Goal: Task Accomplishment & Management: Complete application form

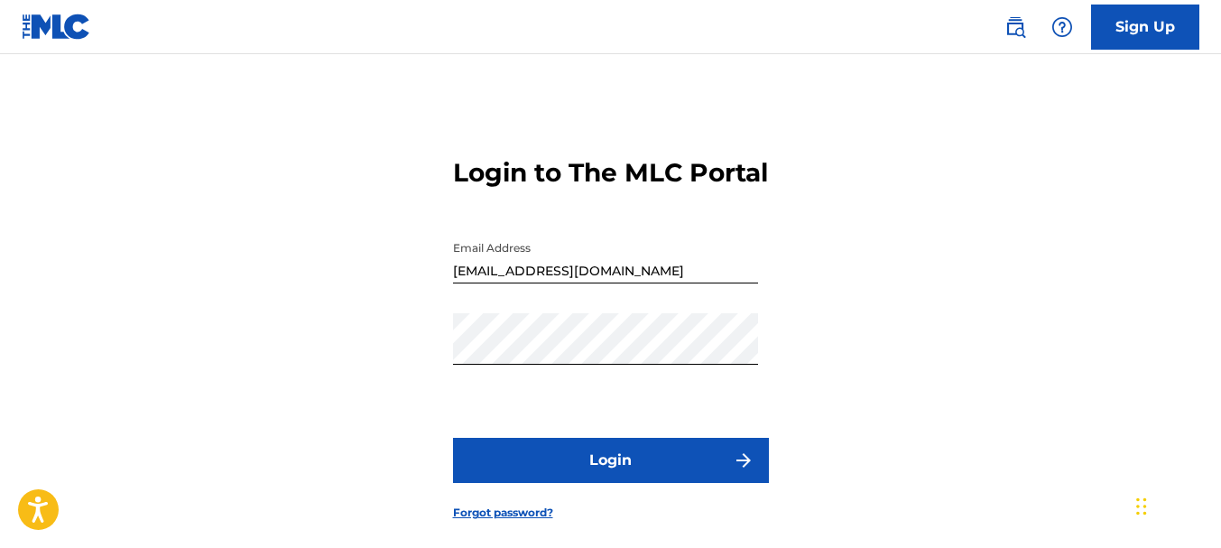
click at [617, 483] on button "Login" at bounding box center [611, 460] width 316 height 45
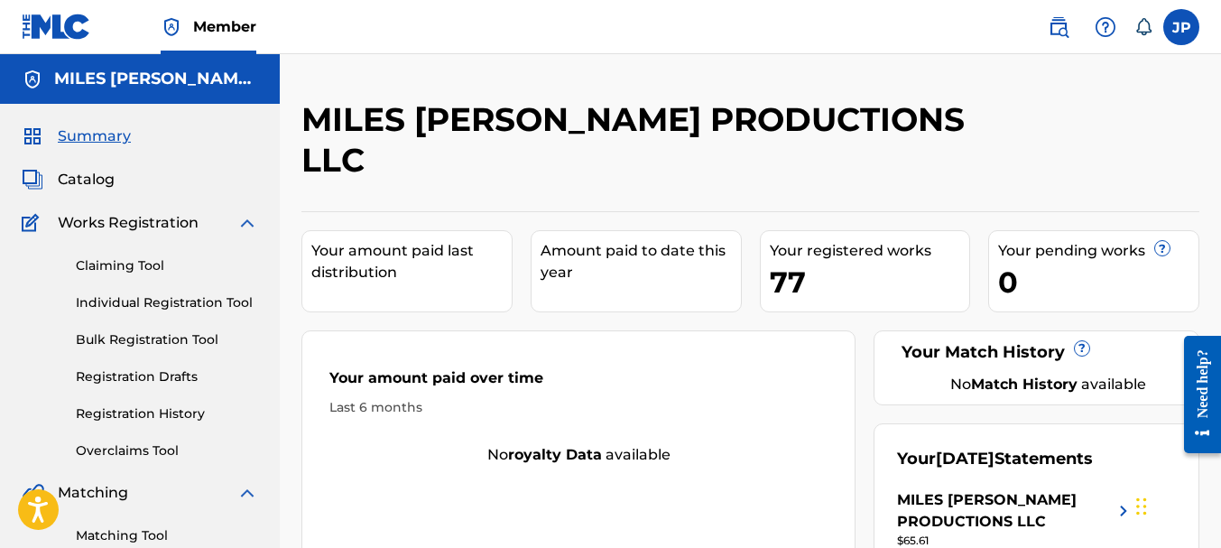
click at [86, 183] on span "Catalog" at bounding box center [86, 180] width 57 height 22
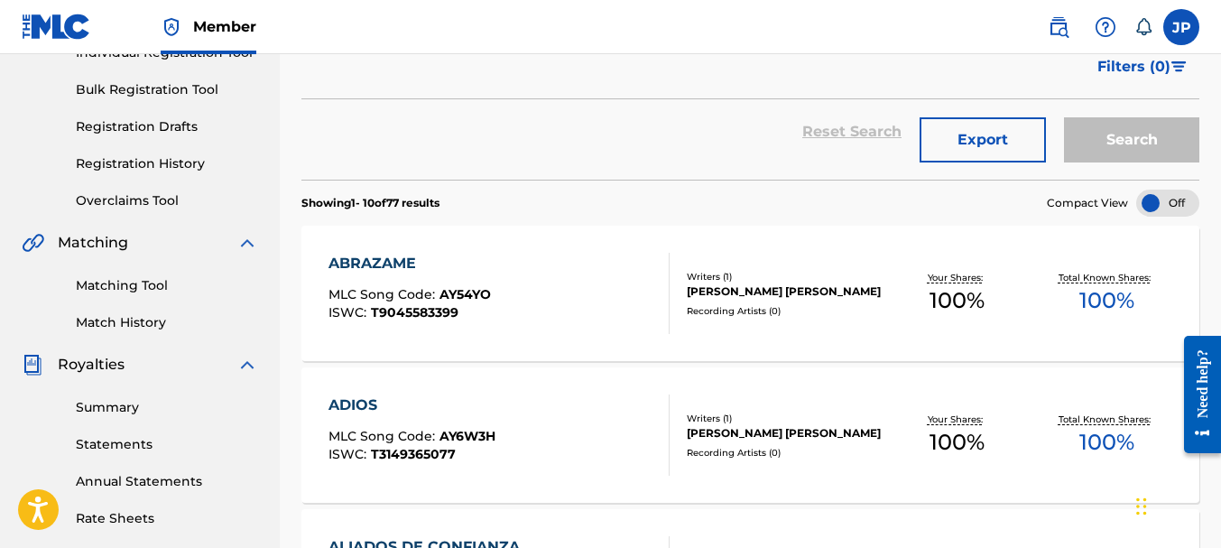
scroll to position [271, 0]
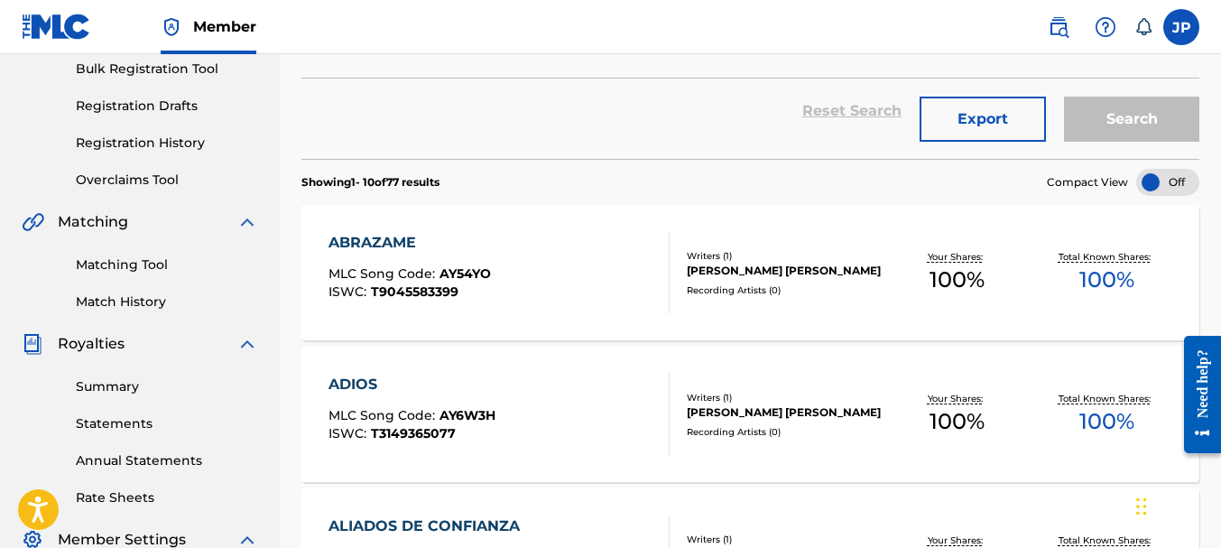
click at [138, 148] on link "Registration History" at bounding box center [167, 143] width 182 height 19
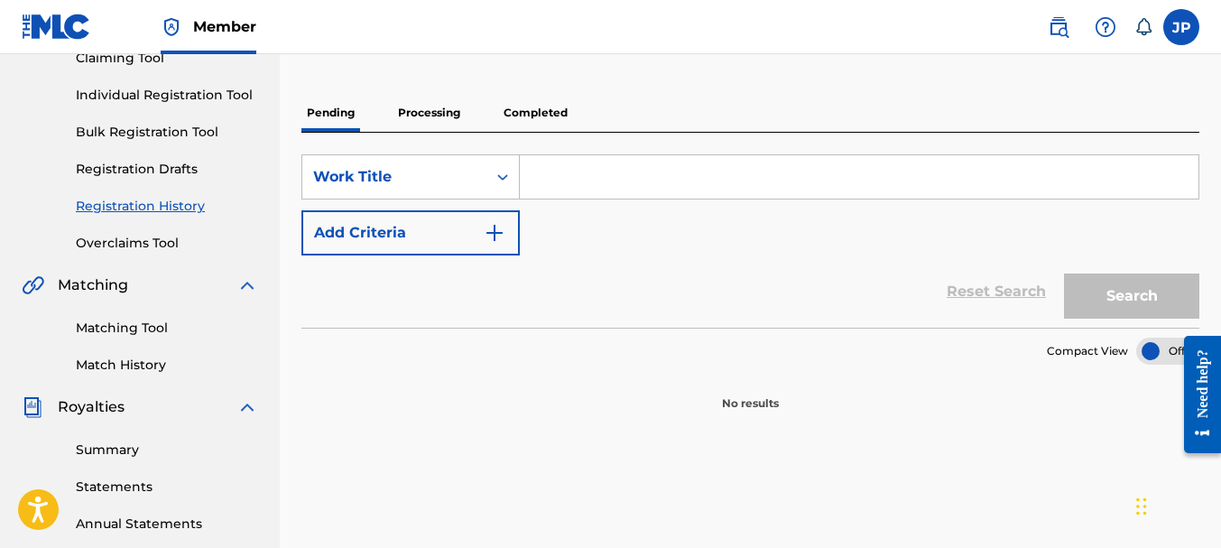
scroll to position [181, 0]
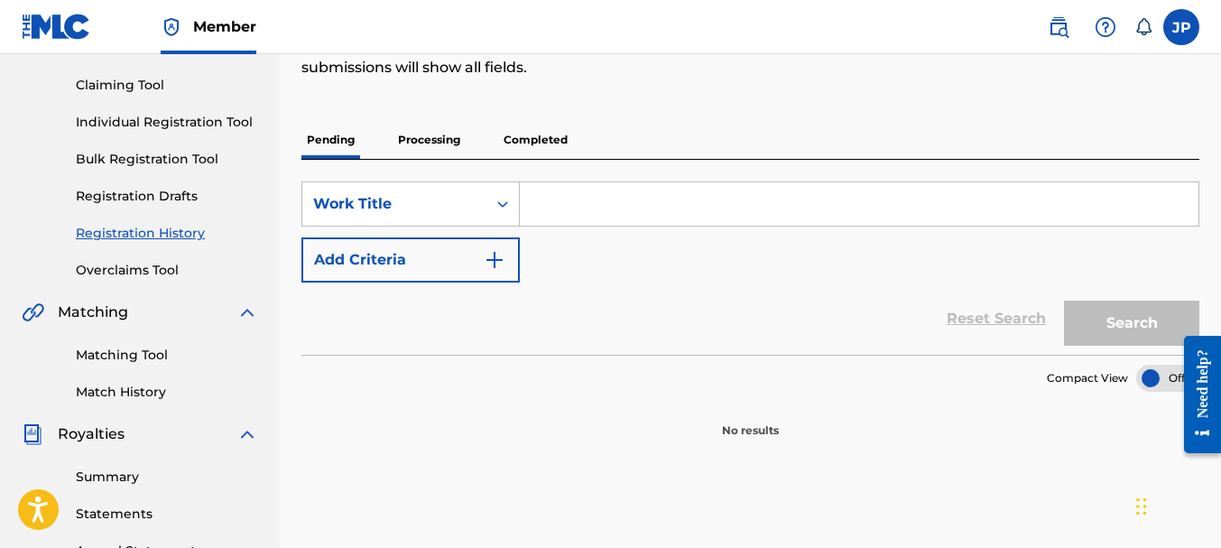
click at [535, 143] on p "Completed" at bounding box center [535, 140] width 75 height 38
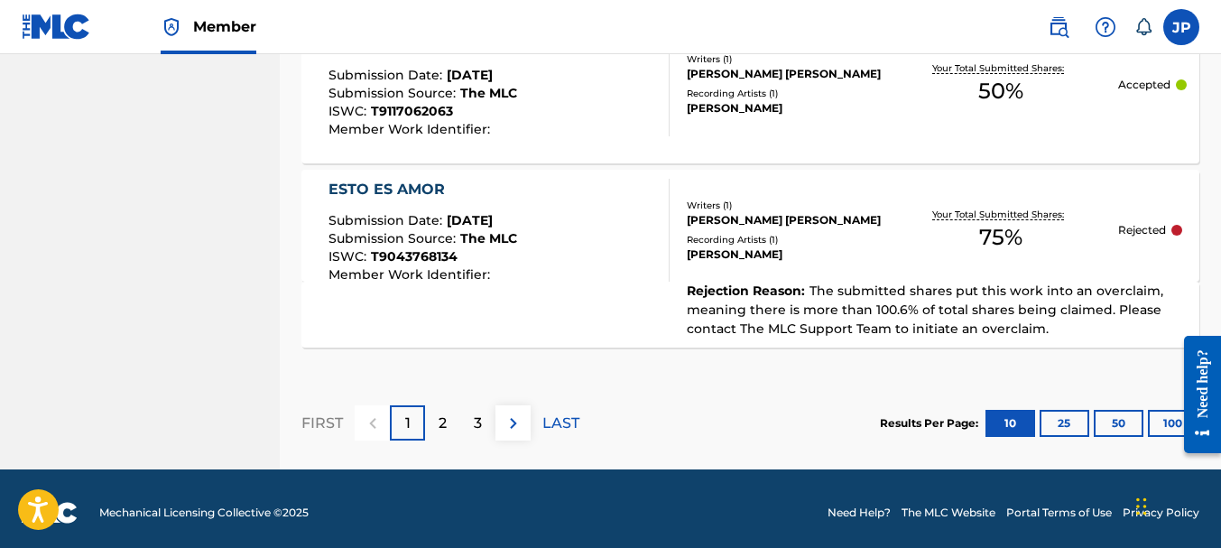
scroll to position [2012, 0]
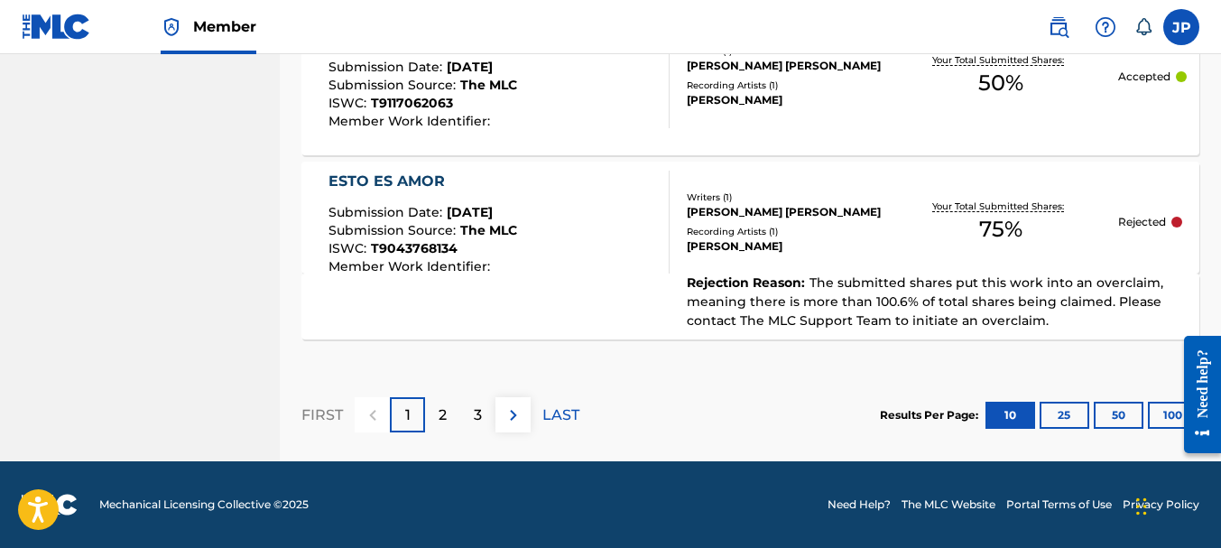
click at [513, 414] on img at bounding box center [514, 415] width 22 height 22
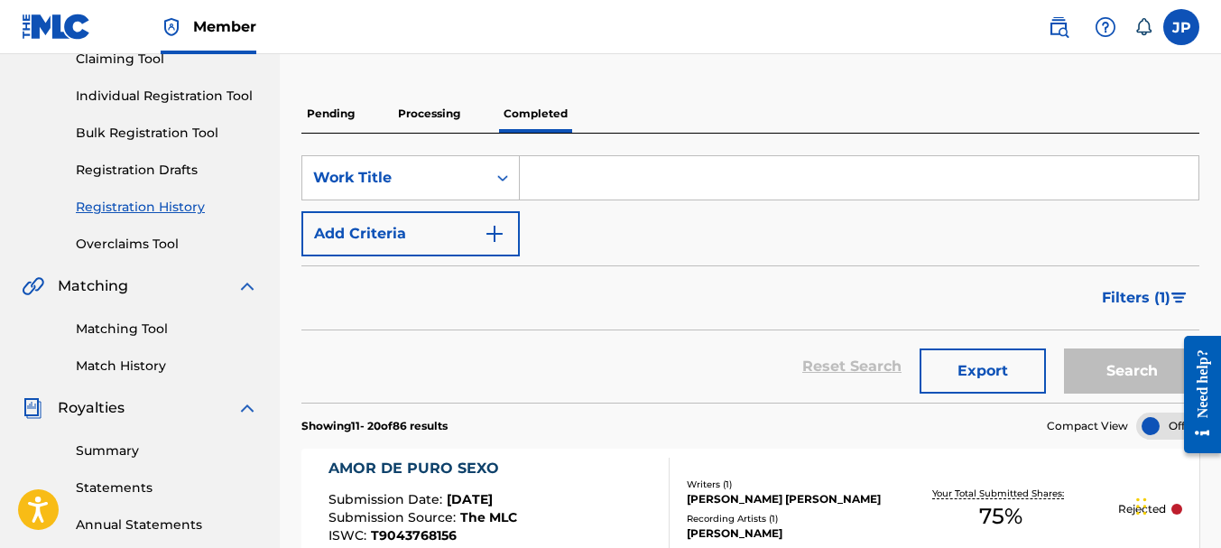
scroll to position [0, 0]
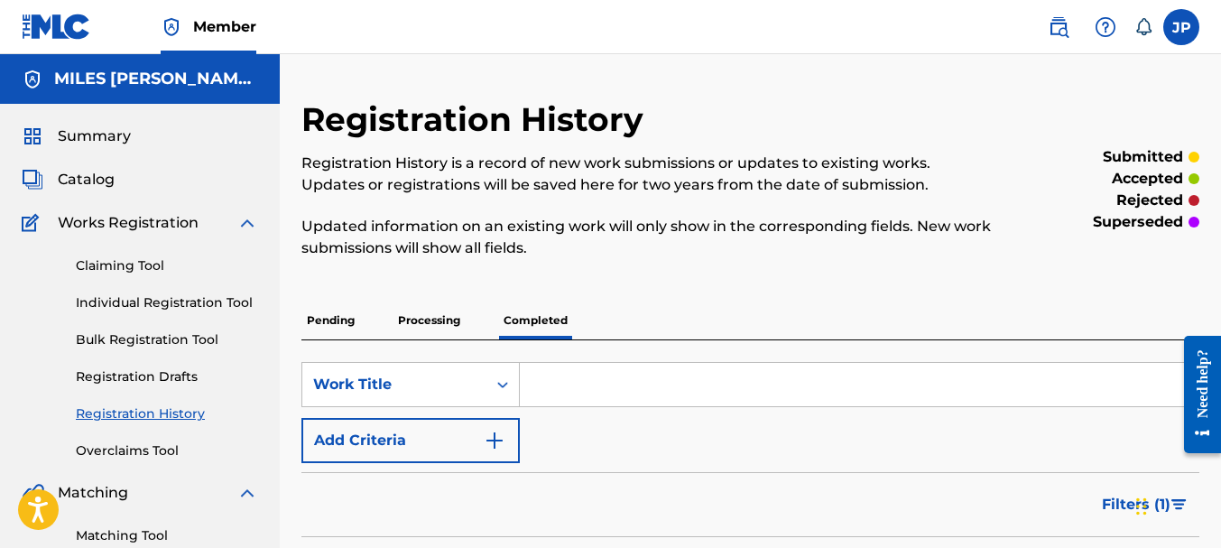
click at [96, 137] on span "Summary" at bounding box center [94, 136] width 73 height 22
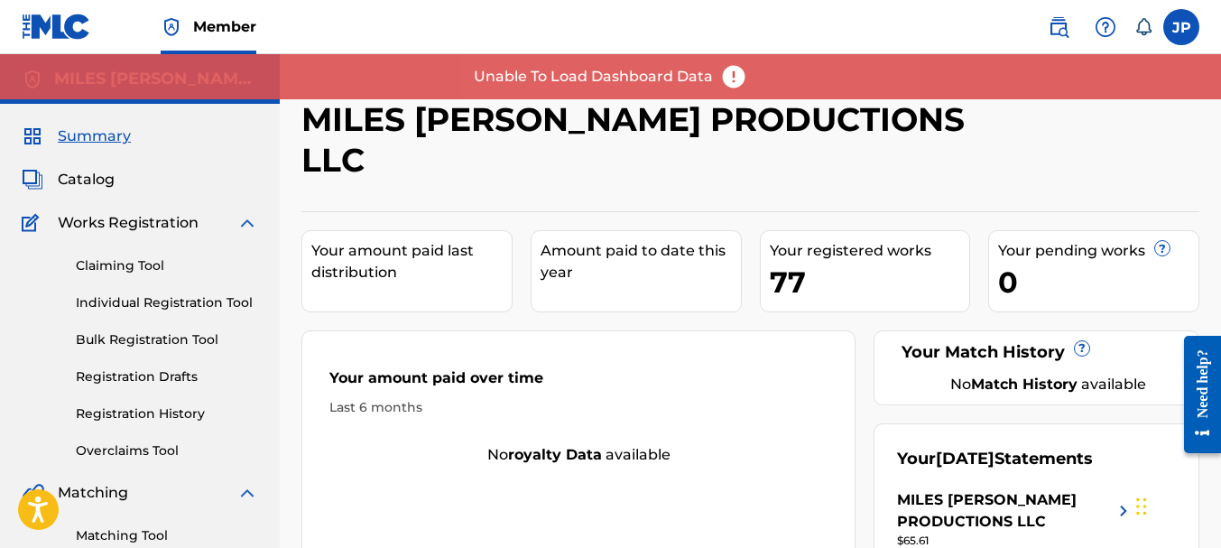
click at [91, 180] on span "Catalog" at bounding box center [86, 180] width 57 height 22
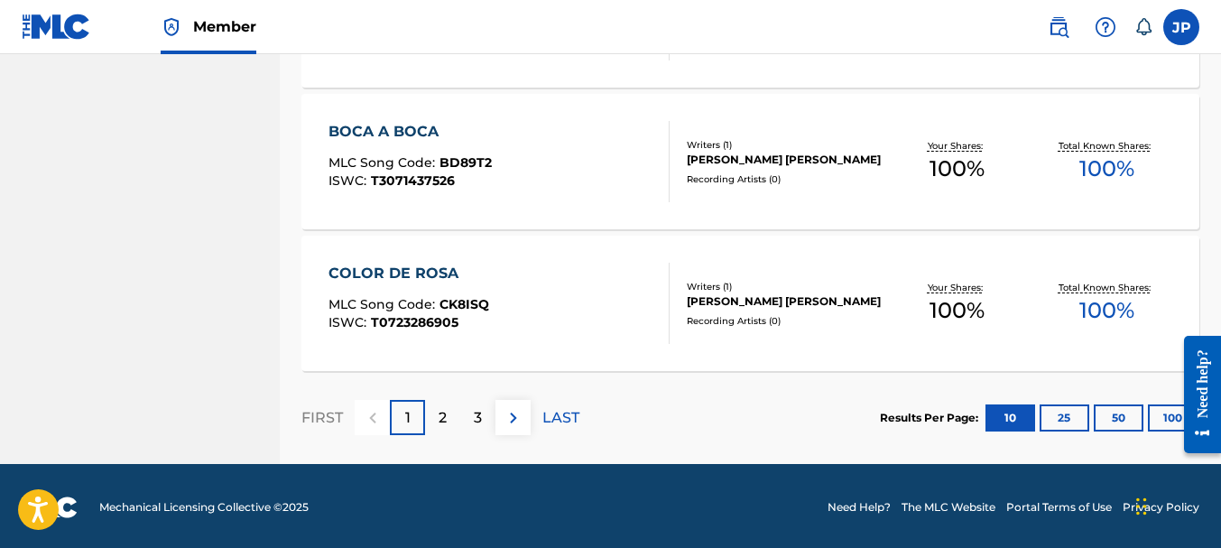
scroll to position [1518, 0]
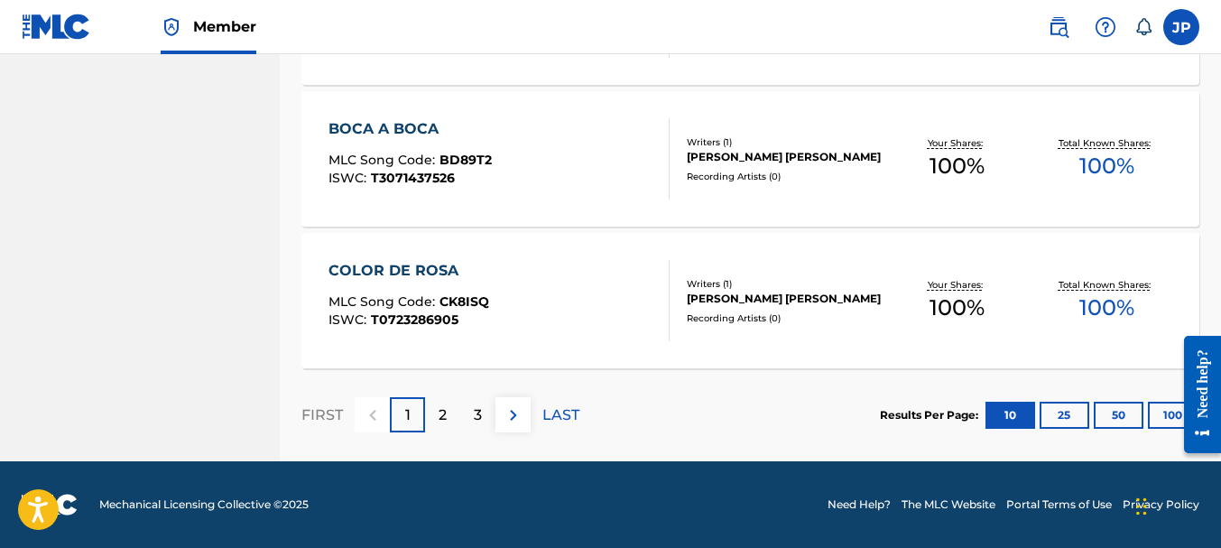
click at [447, 417] on p "2" at bounding box center [443, 415] width 8 height 22
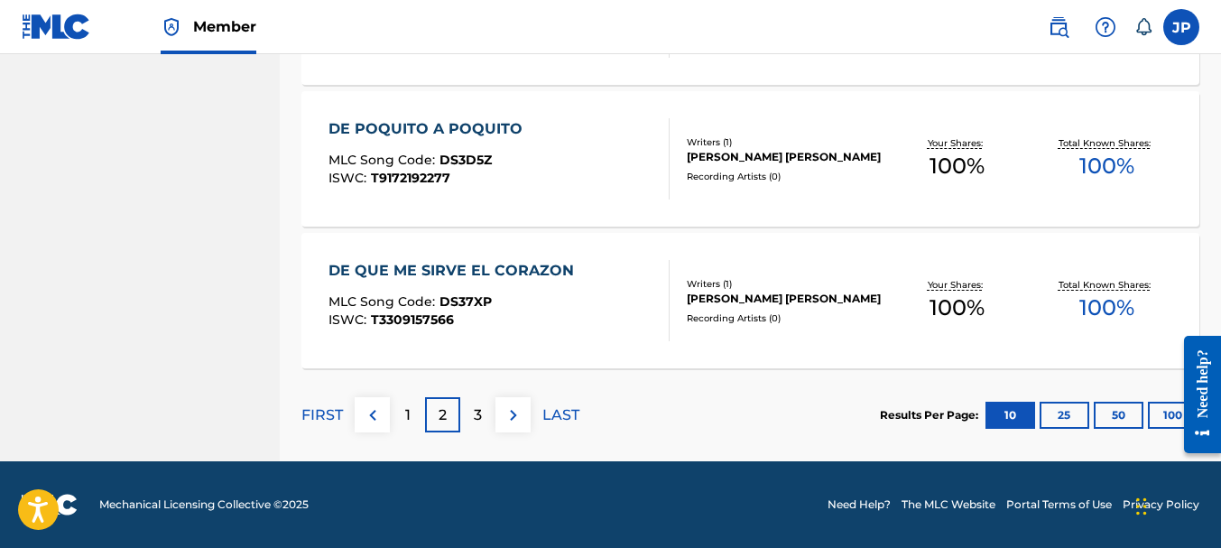
click at [478, 415] on p "3" at bounding box center [478, 415] width 8 height 22
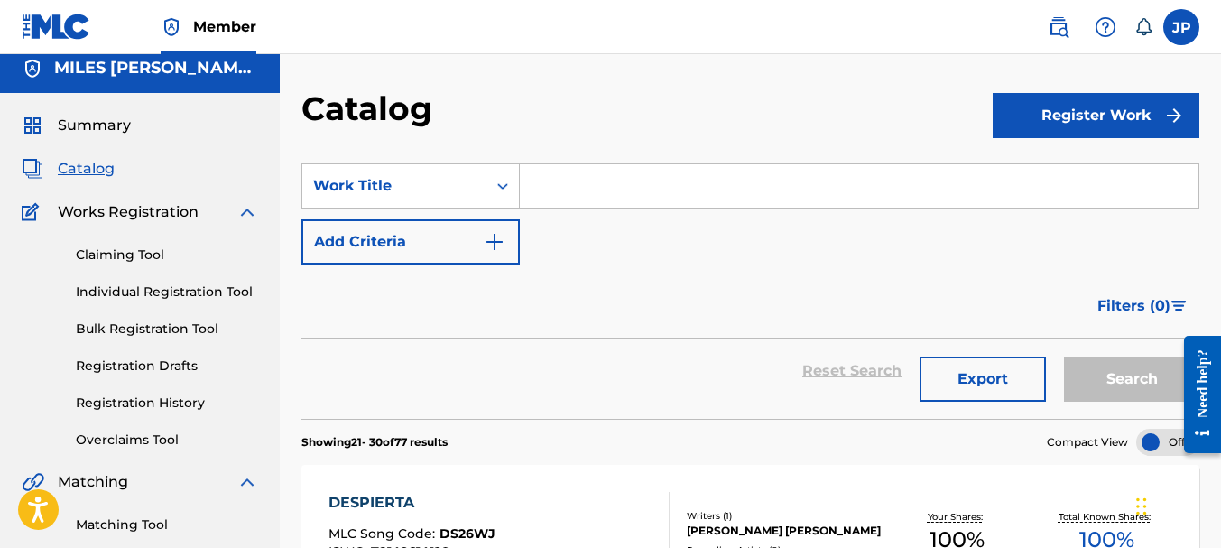
scroll to position [0, 0]
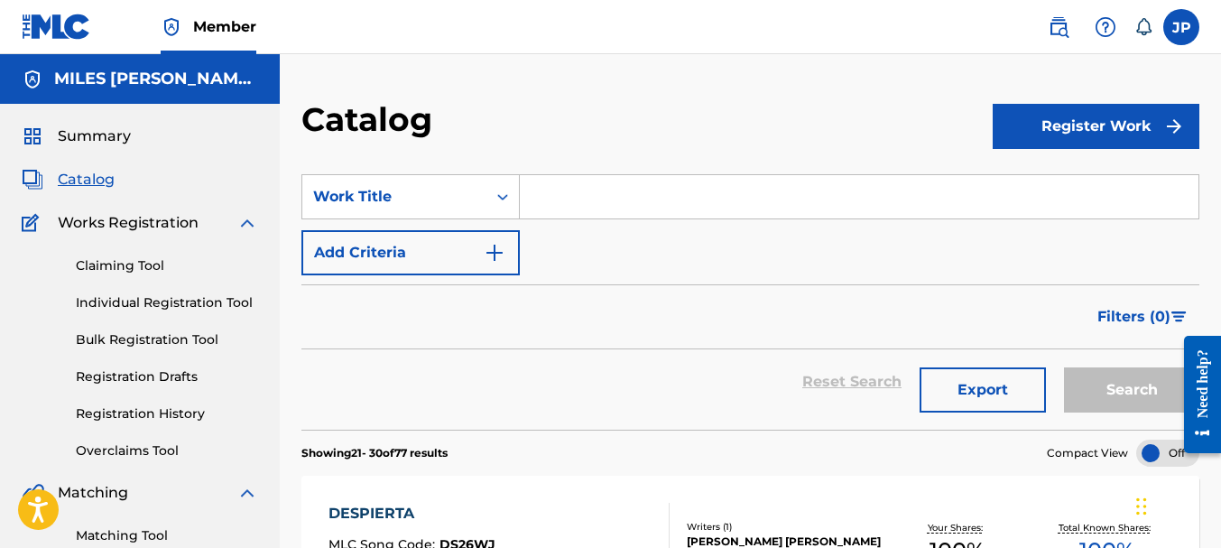
click at [1081, 121] on button "Register Work" at bounding box center [1096, 126] width 207 height 45
click at [1054, 181] on link "Individual" at bounding box center [1096, 184] width 207 height 43
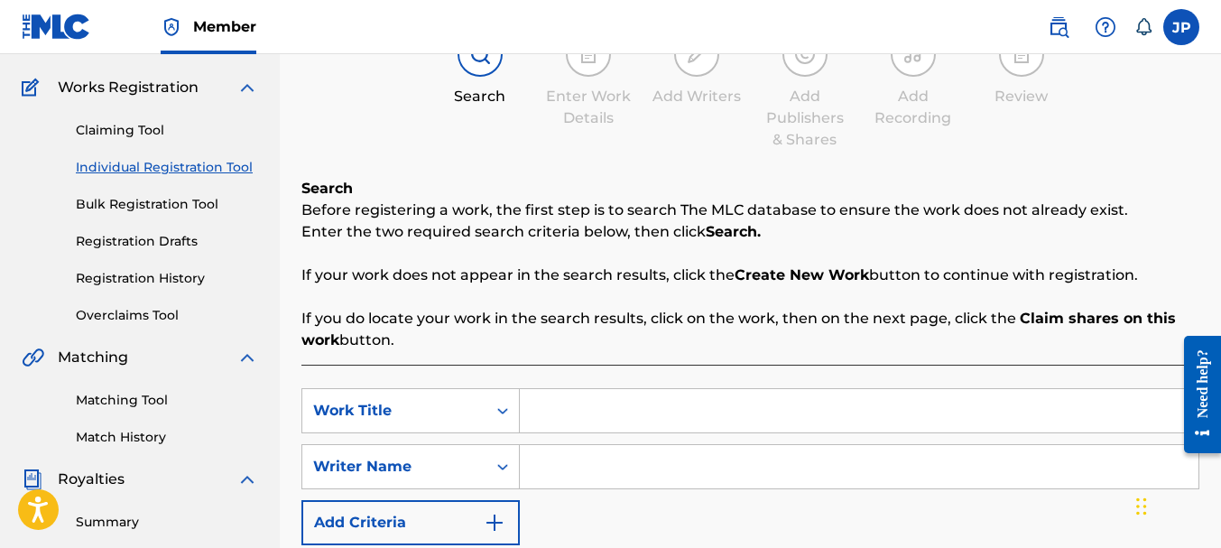
scroll to position [271, 0]
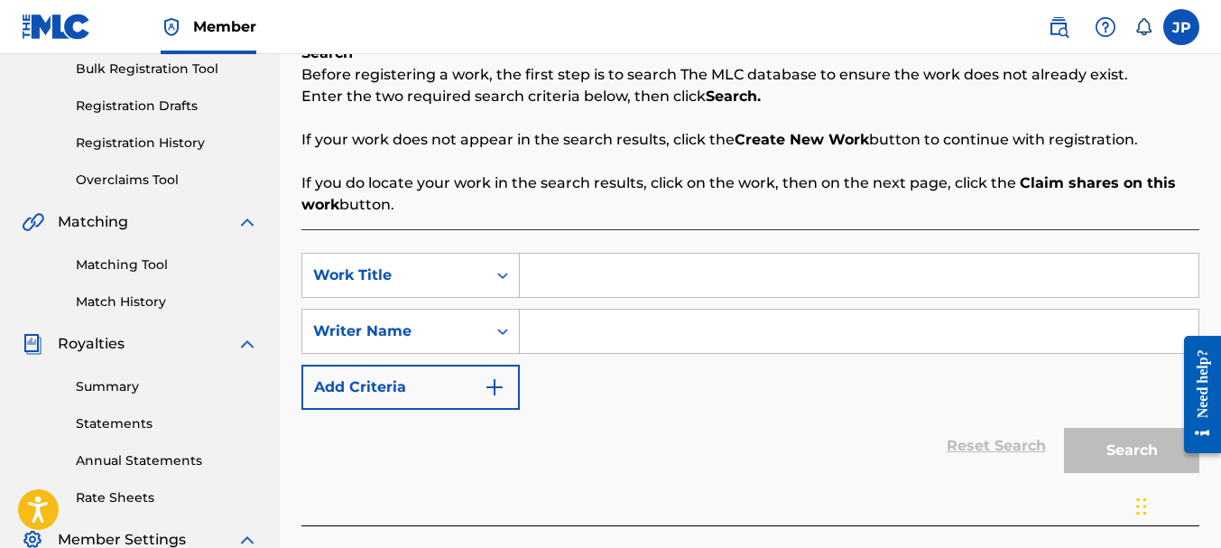
click at [553, 279] on input "Search Form" at bounding box center [859, 275] width 679 height 43
type input "E"
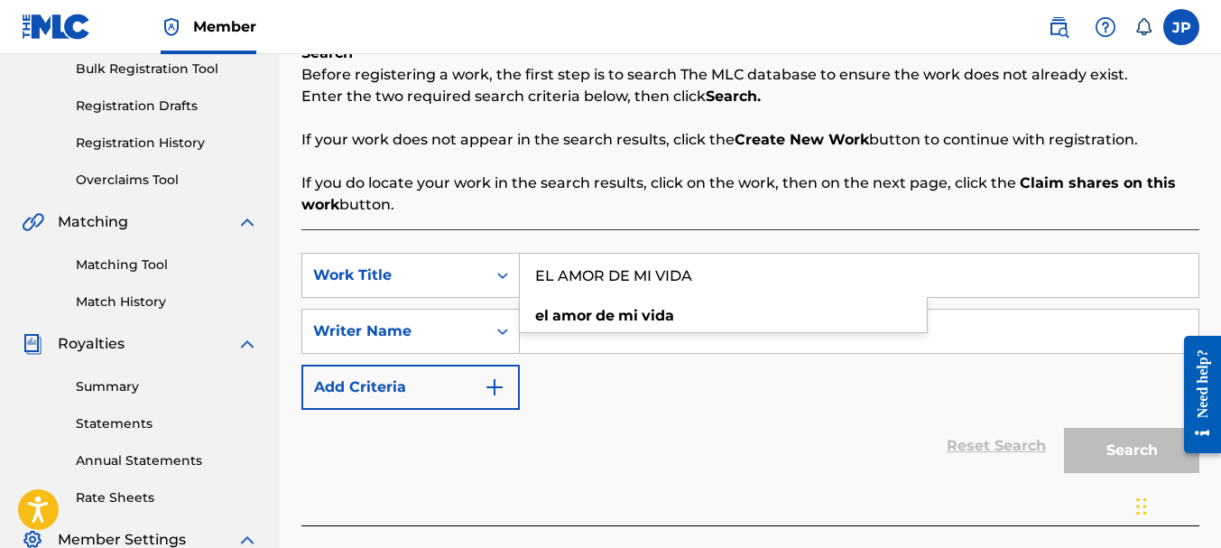
type input "EL AMOR DE MI VIDA"
click at [691, 387] on div "SearchWithCriteria26227e4f-92fe-472b-8986-c75f39e72a1c Work Title EL AMOR DE MI…" at bounding box center [750, 331] width 898 height 157
click at [542, 329] on input "Search Form" at bounding box center [859, 331] width 679 height 43
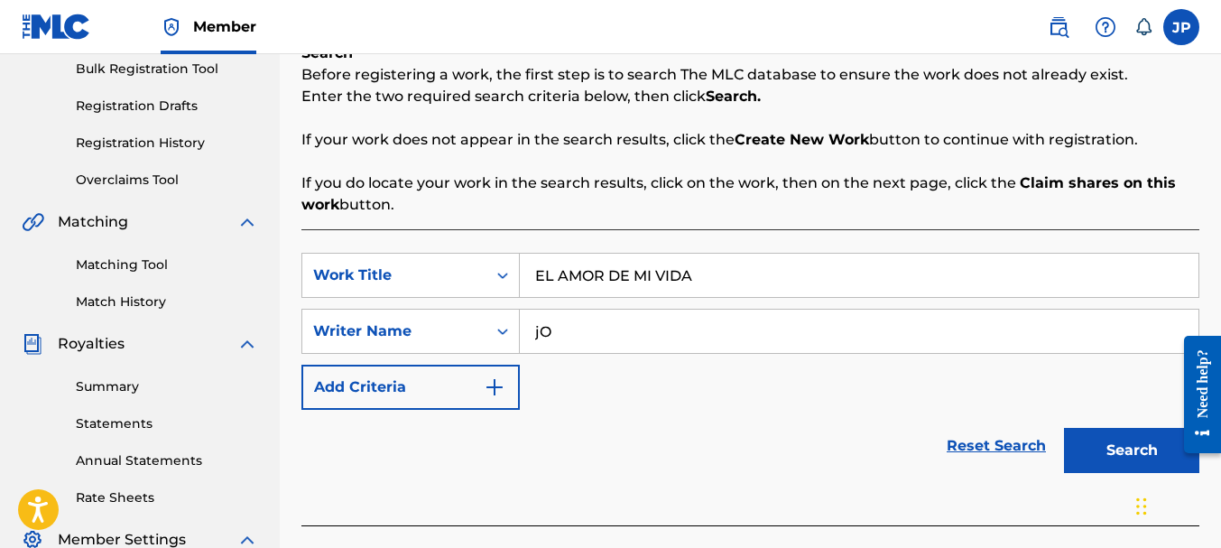
type input "j"
type input "Jose Antonio Pena"
click at [1136, 445] on button "Search" at bounding box center [1131, 450] width 135 height 45
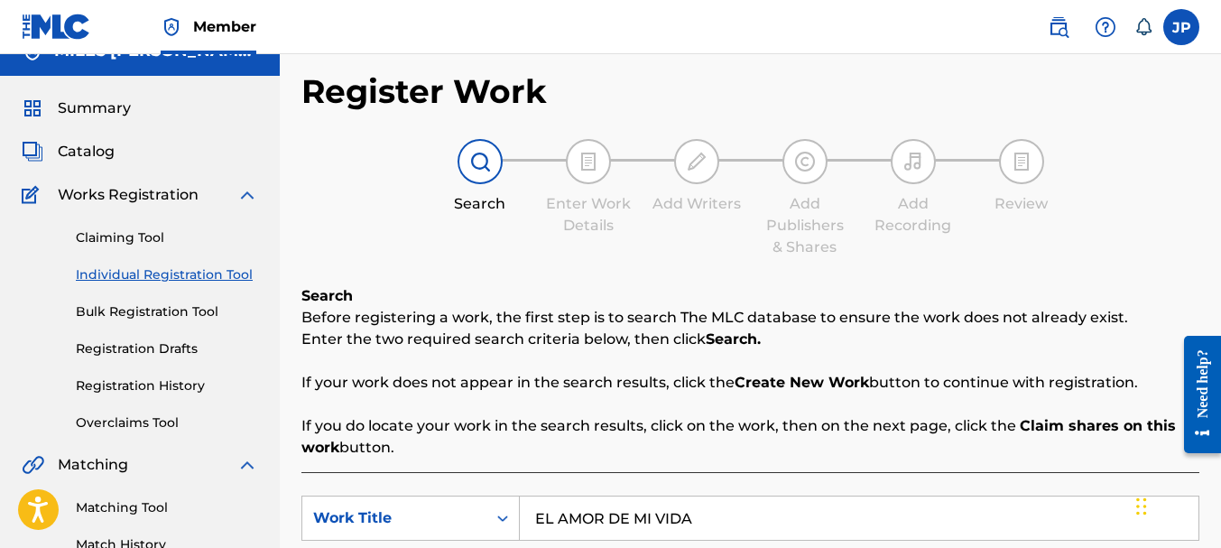
scroll to position [0, 0]
